Goal: Find specific page/section: Find specific page/section

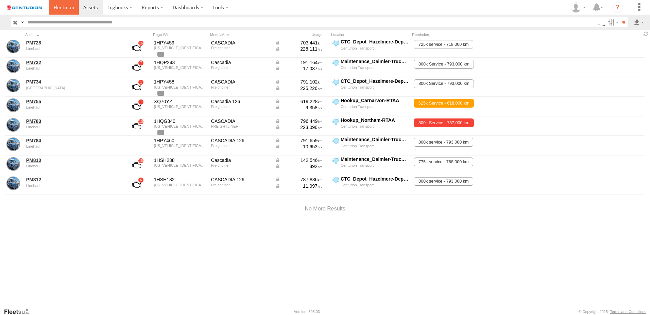
click at [67, 10] on span at bounding box center [64, 7] width 20 height 6
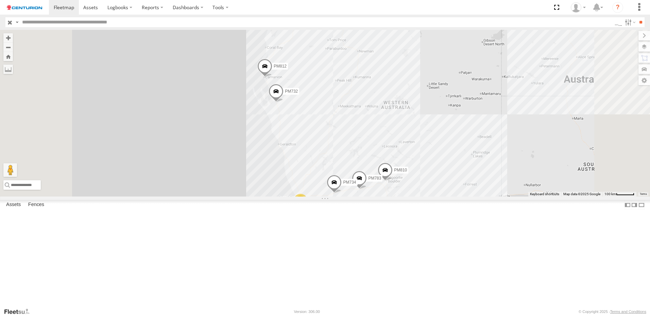
click at [41, 21] on input "text" at bounding box center [316, 22] width 595 height 10
type input "*****"
click at [636, 17] on input "**" at bounding box center [640, 22] width 8 height 10
